Goal: Task Accomplishment & Management: Use online tool/utility

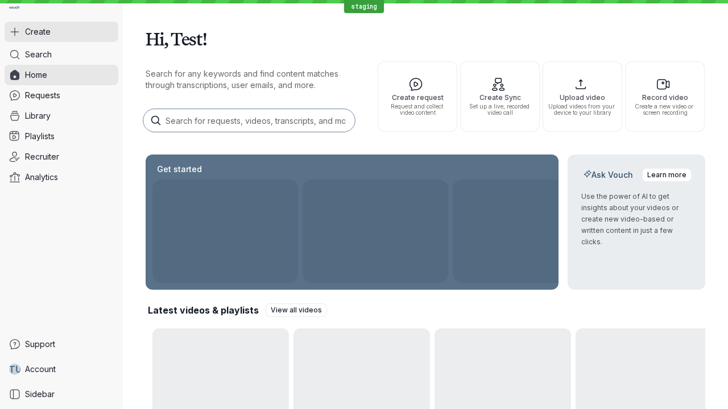
click at [61, 32] on button "Create" at bounding box center [62, 32] width 114 height 20
